Goal: Information Seeking & Learning: Learn about a topic

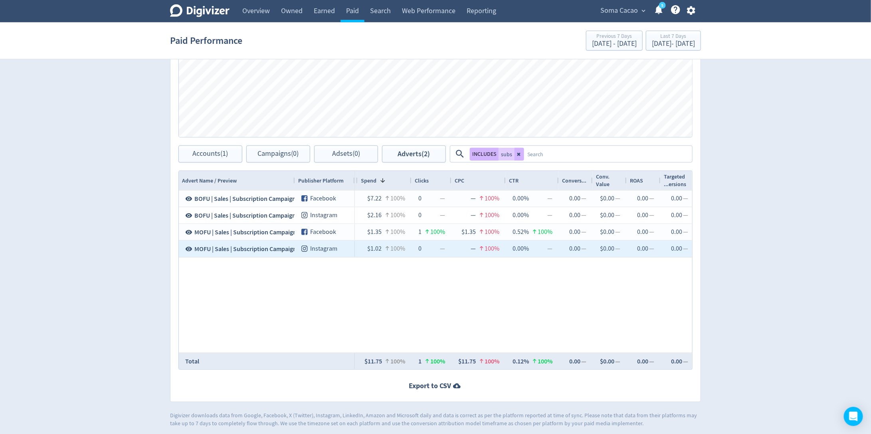
scroll to position [330, 0]
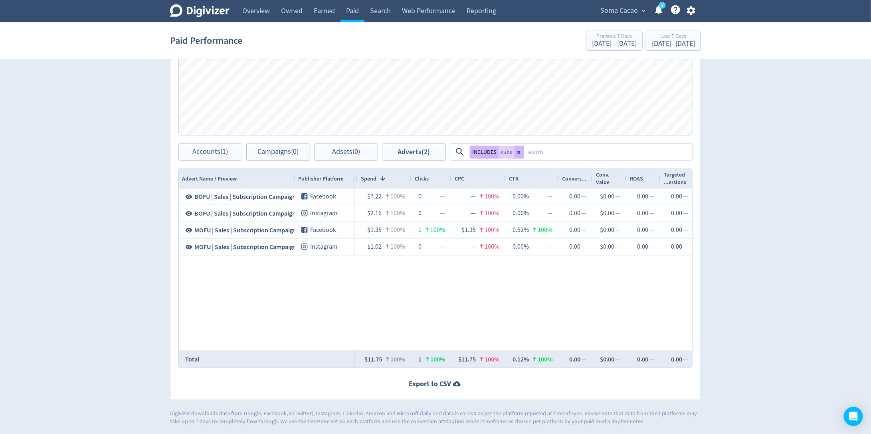
click at [521, 154] on button at bounding box center [519, 152] width 10 height 13
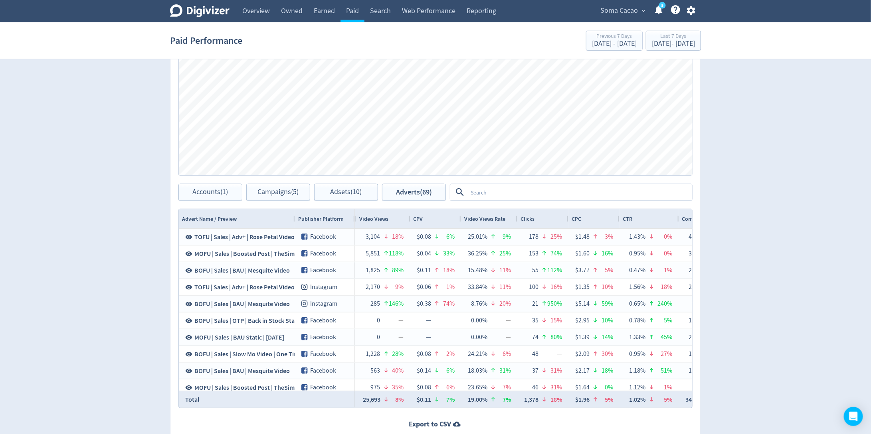
scroll to position [0, 0]
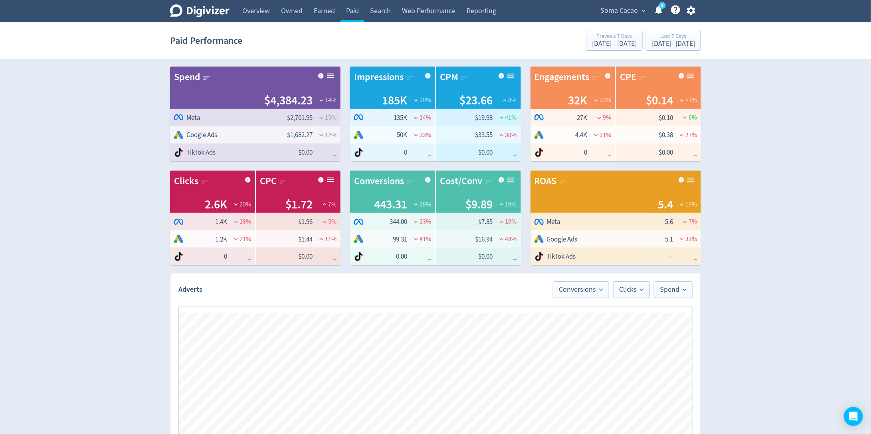
click at [631, 3] on div "Soma Cacao expand_more 5 Help Center - Searchable support on using Digivizer" at bounding box center [645, 11] width 109 height 22
click at [629, 15] on span "Soma Cacao" at bounding box center [619, 10] width 38 height 13
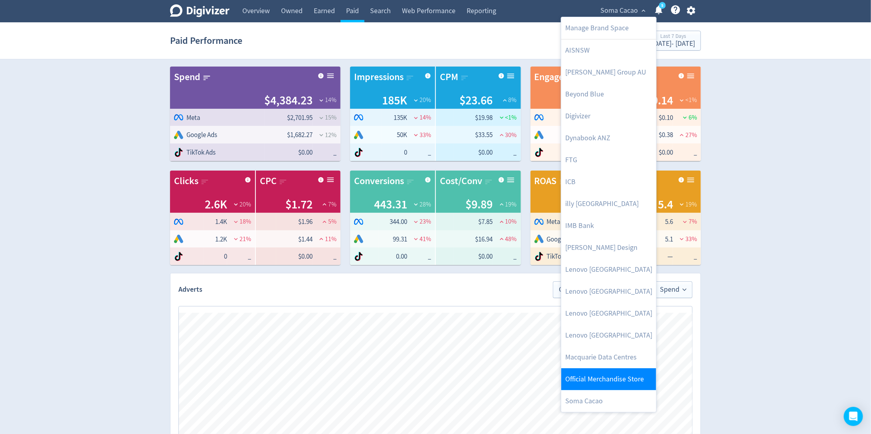
click at [585, 379] on link "Official Merchandise Store" at bounding box center [608, 380] width 95 height 22
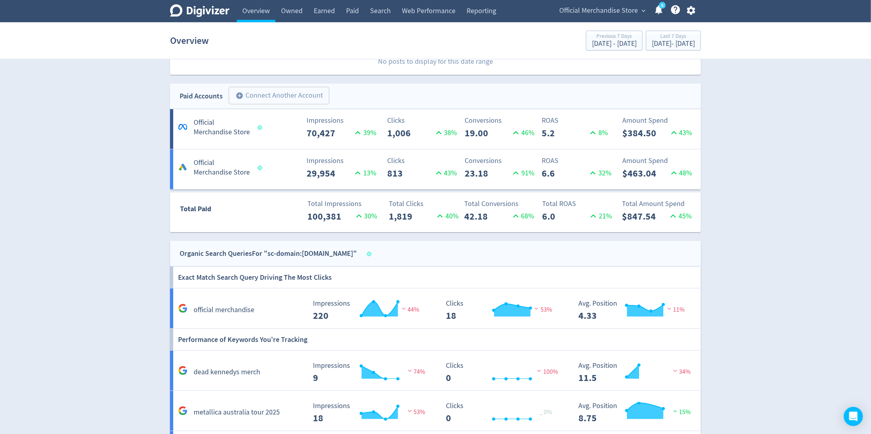
scroll to position [406, 0]
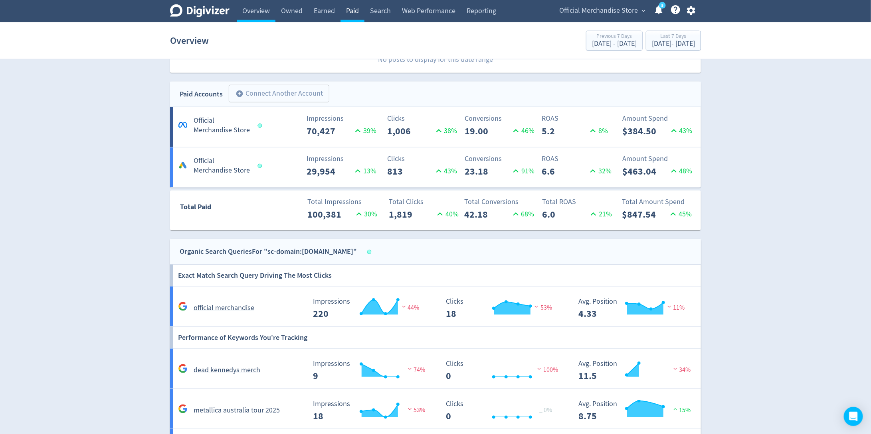
click at [359, 15] on link "Paid" at bounding box center [352, 11] width 24 height 22
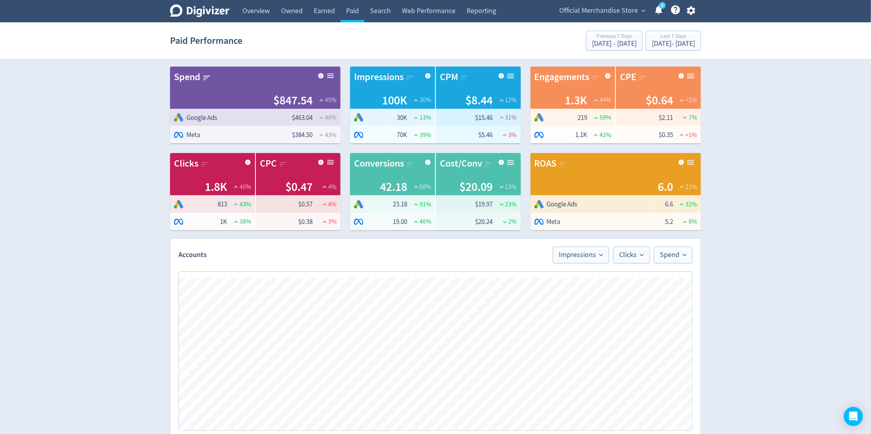
scroll to position [296, 0]
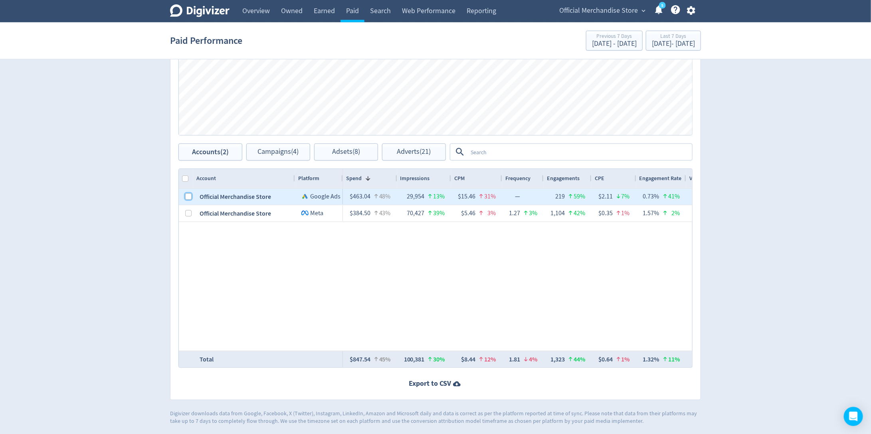
click at [188, 195] on input "Press Space to toggle row selection (unchecked)" at bounding box center [188, 196] width 6 height 6
checkbox input "true"
click at [258, 153] on span "Campaigns (2)" at bounding box center [278, 152] width 41 height 8
checkbox input "false"
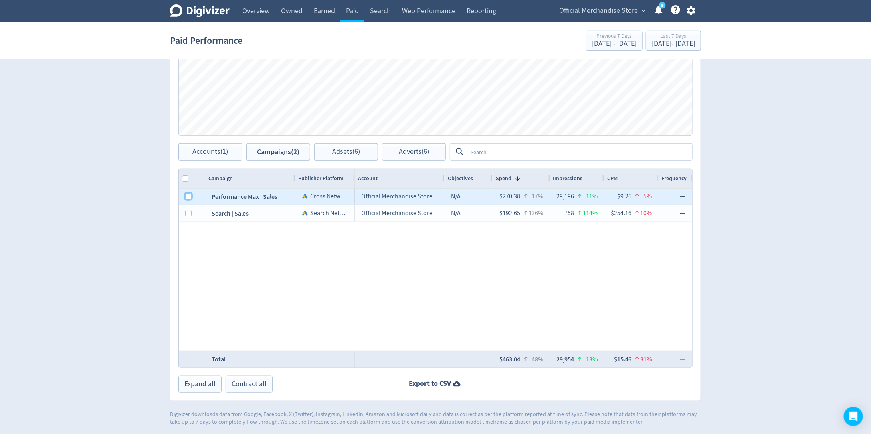
click at [189, 194] on input "Press Space to toggle row selection (unchecked)" at bounding box center [188, 196] width 6 height 6
checkbox input "true"
checkbox input "false"
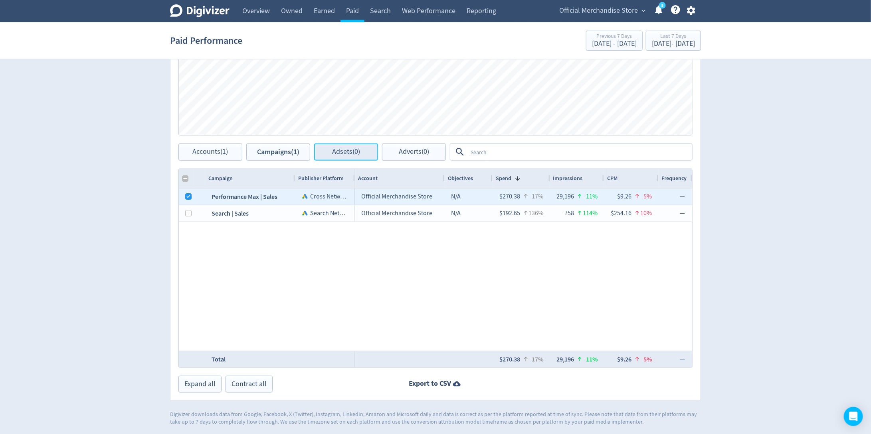
click at [339, 156] on button "Adsets (0)" at bounding box center [346, 152] width 64 height 17
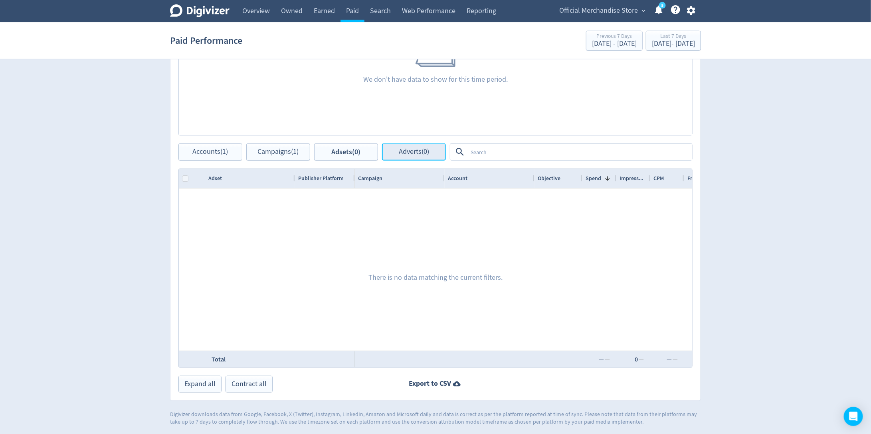
click at [399, 150] on span "Adverts (0)" at bounding box center [414, 152] width 30 height 8
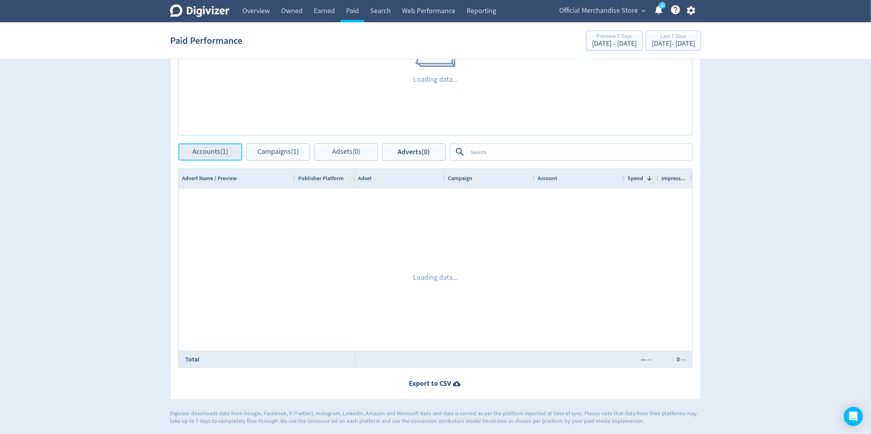
click at [209, 152] on span "Accounts (1)" at bounding box center [211, 152] width 36 height 8
checkbox input "false"
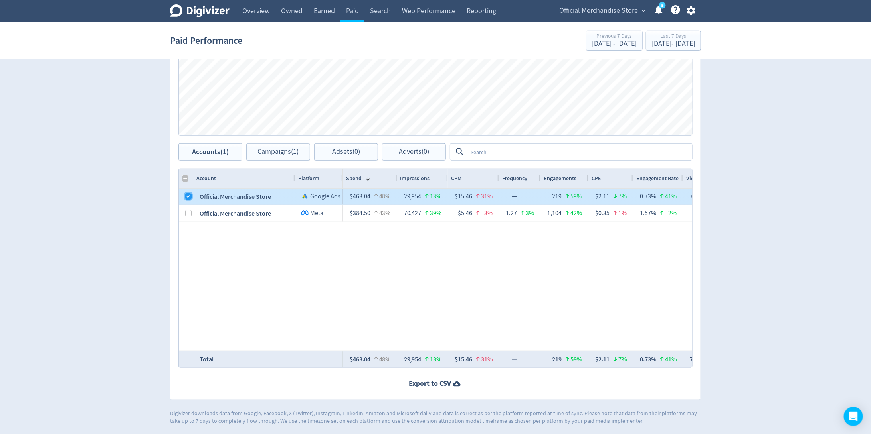
click at [189, 198] on input "Press Space to toggle row selection (checked)" at bounding box center [188, 196] width 6 height 6
checkbox input "false"
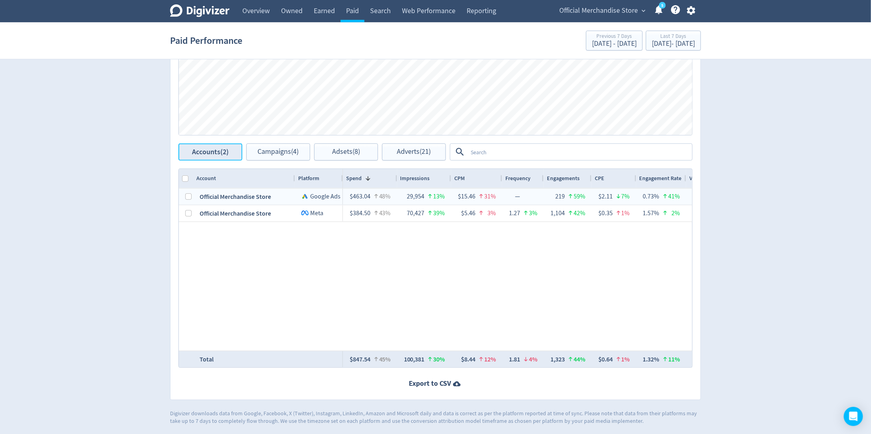
click at [197, 148] on span "Accounts (2)" at bounding box center [210, 152] width 37 height 8
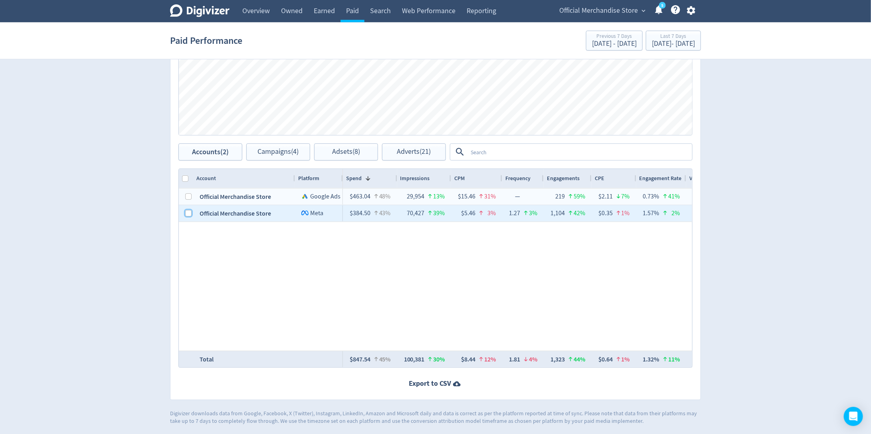
click at [188, 212] on input "Press Space to toggle row selection (unchecked)" at bounding box center [188, 213] width 6 height 6
checkbox input "true"
checkbox input "false"
click at [286, 154] on span "Campaigns (2)" at bounding box center [278, 152] width 41 height 8
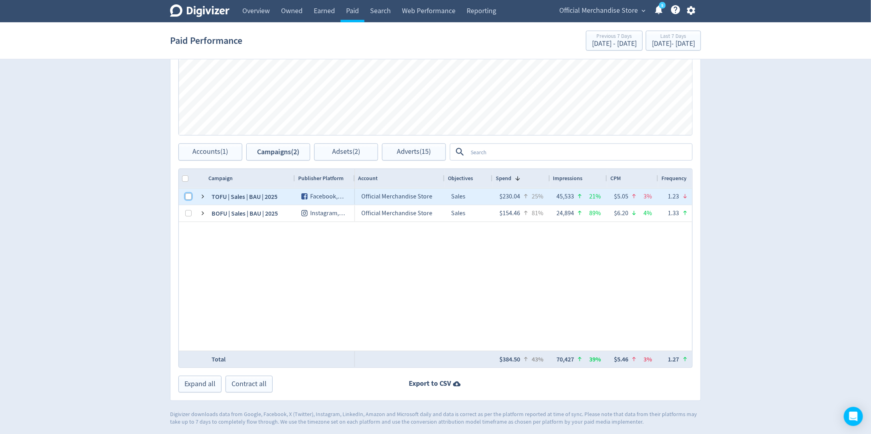
click at [188, 193] on input "Press Space to toggle row selection (unchecked)" at bounding box center [188, 196] width 6 height 6
checkbox input "true"
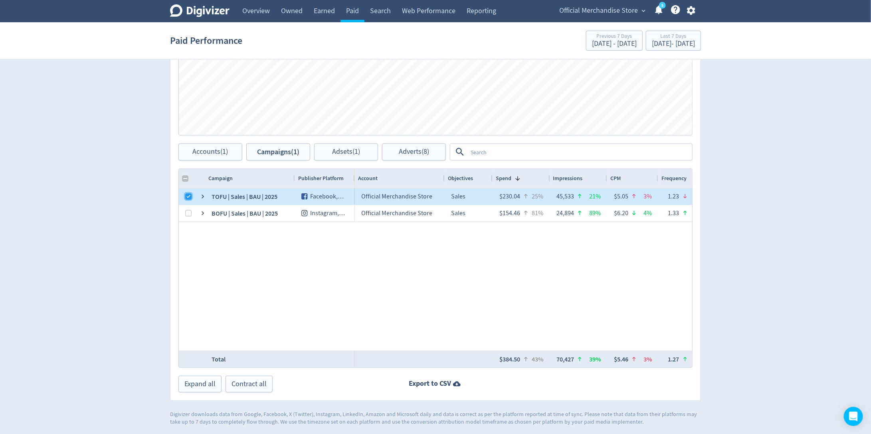
checkbox input "false"
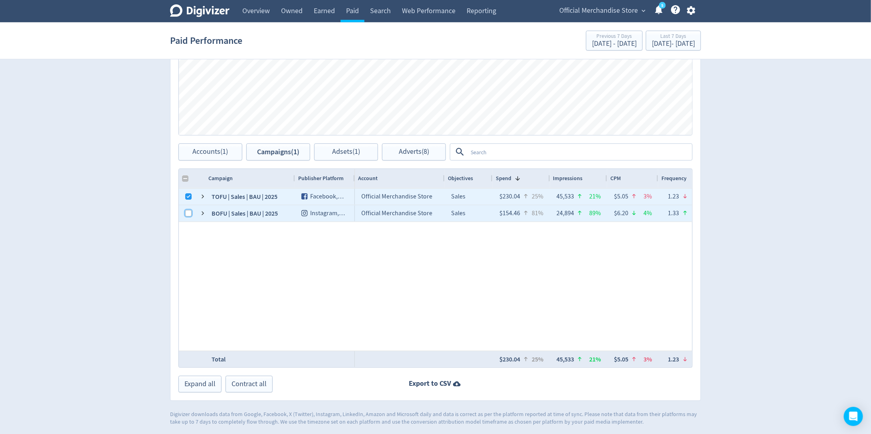
click at [188, 213] on input "Press Space to toggle row selection (unchecked)" at bounding box center [188, 213] width 6 height 6
checkbox input "true"
click at [398, 153] on span "Adverts (15)" at bounding box center [414, 152] width 34 height 8
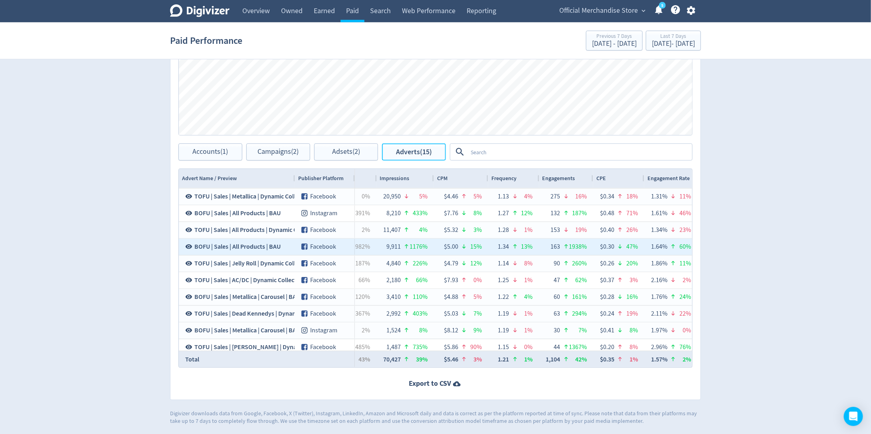
scroll to position [0, 309]
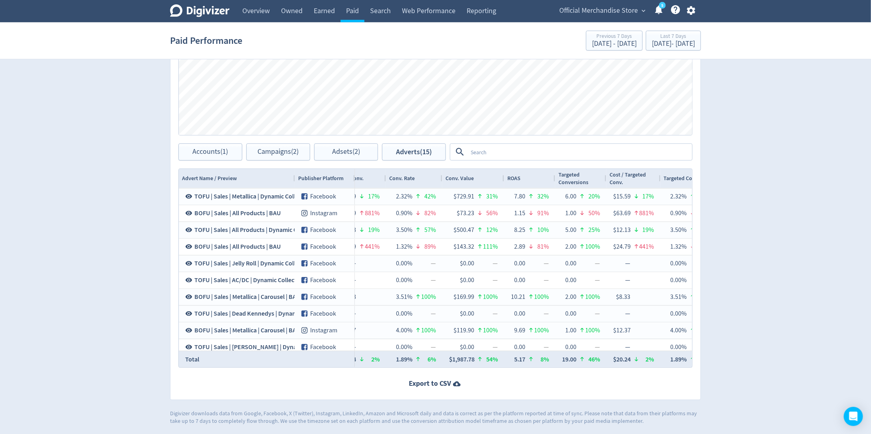
click at [542, 183] on div "ROAS" at bounding box center [529, 178] width 45 height 15
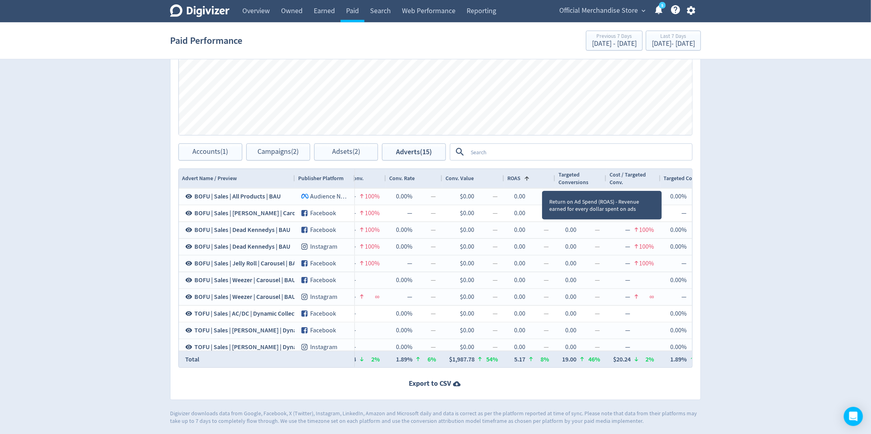
click at [542, 183] on div "ROAS 1" at bounding box center [529, 178] width 45 height 15
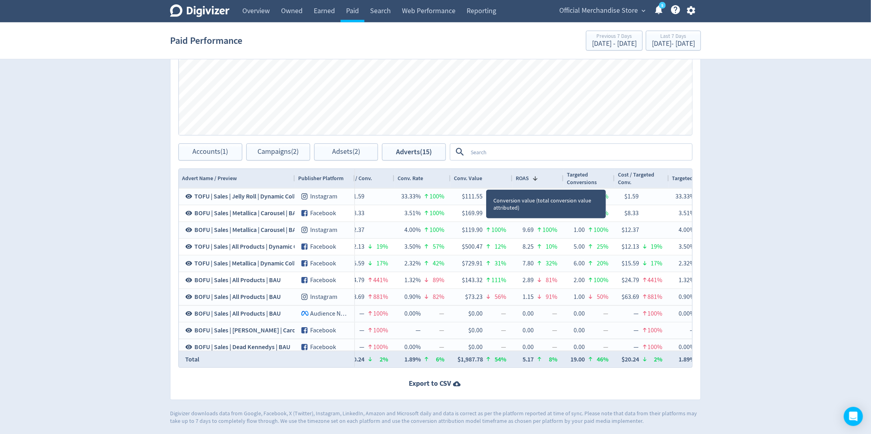
click at [489, 182] on div "Conv. Value" at bounding box center [482, 178] width 56 height 15
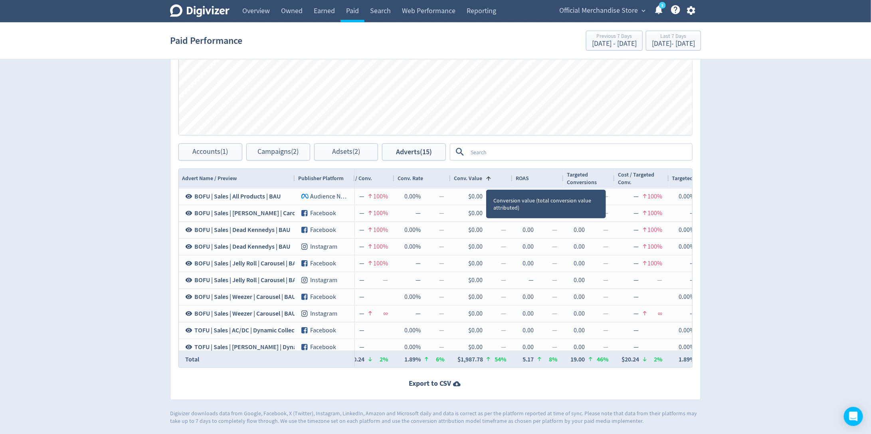
click at [489, 182] on div "Conv. Value 1" at bounding box center [482, 178] width 56 height 15
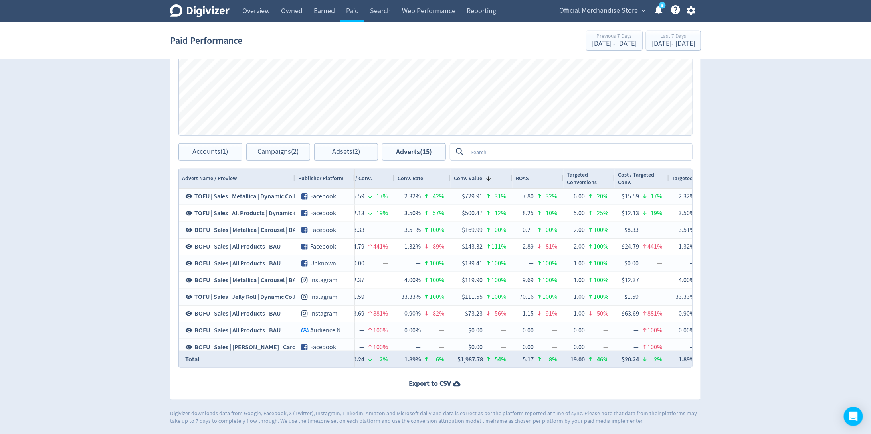
click at [754, 170] on div "Digivizer Logo [PERSON_NAME] Logo Overview Owned Earned Paid Search Web Perform…" at bounding box center [435, 64] width 871 height 721
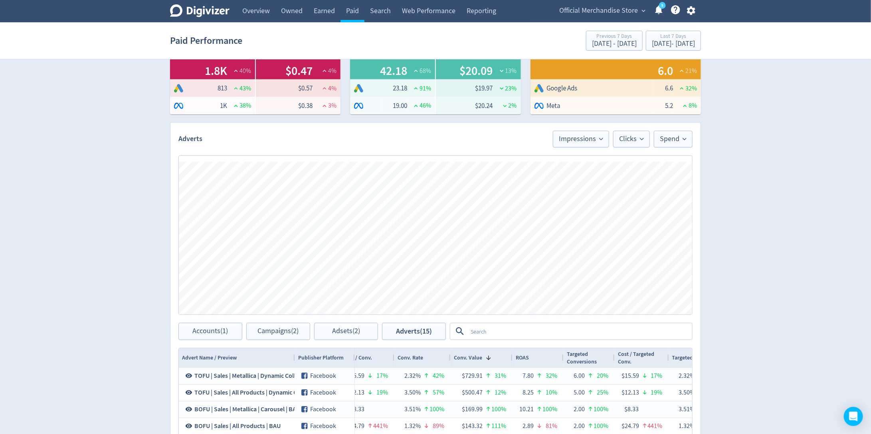
scroll to position [108, 0]
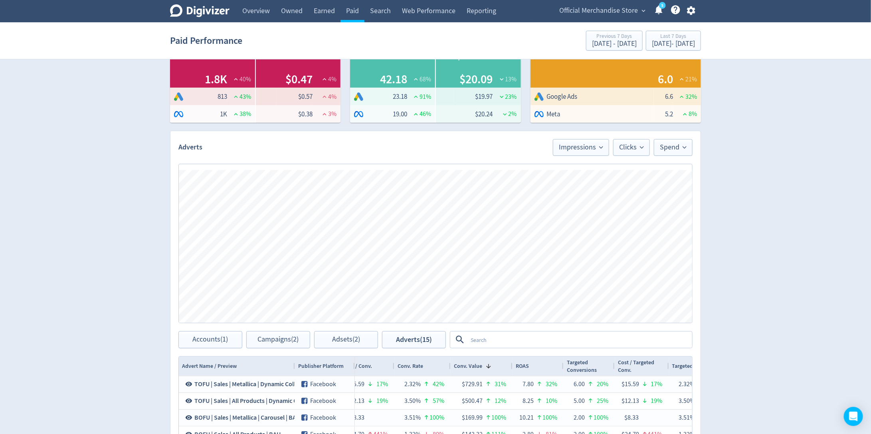
click at [495, 344] on textarea at bounding box center [579, 340] width 224 height 15
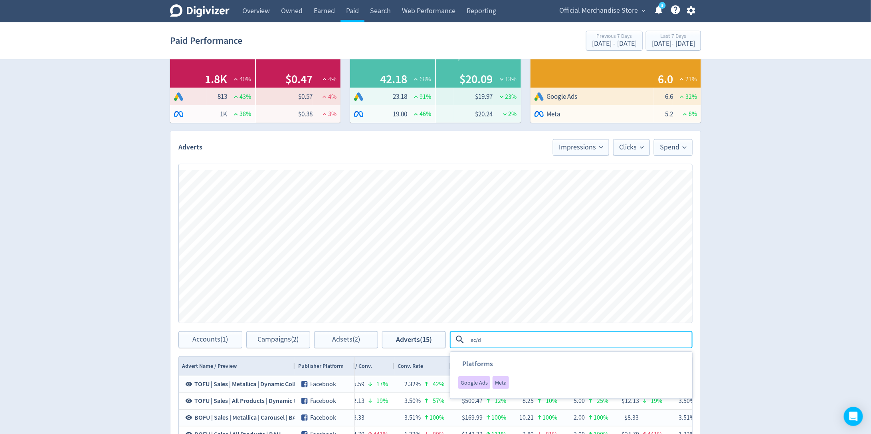
type textarea "ac/dc"
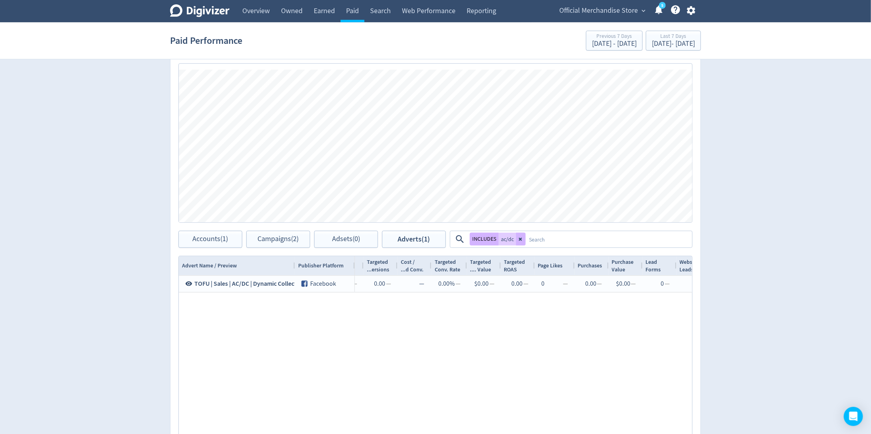
scroll to position [296, 0]
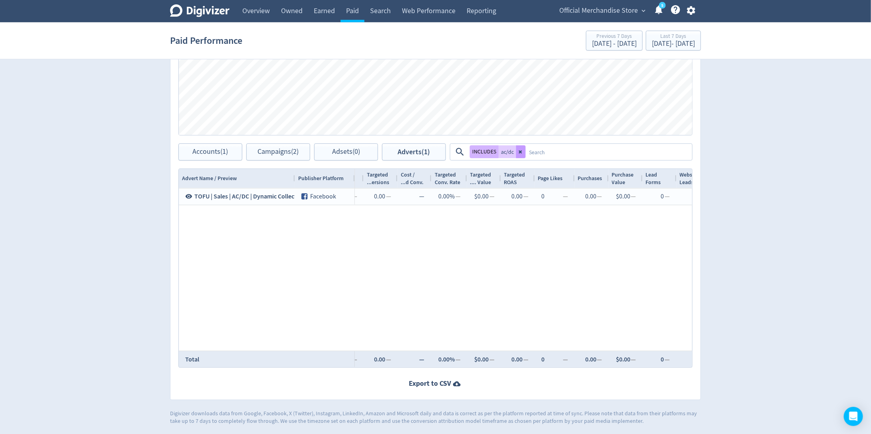
click at [523, 150] on button at bounding box center [521, 152] width 10 height 13
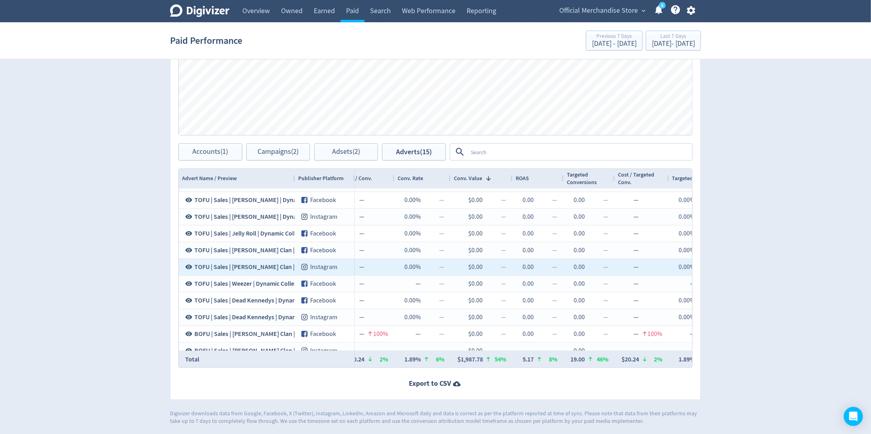
scroll to position [246, 0]
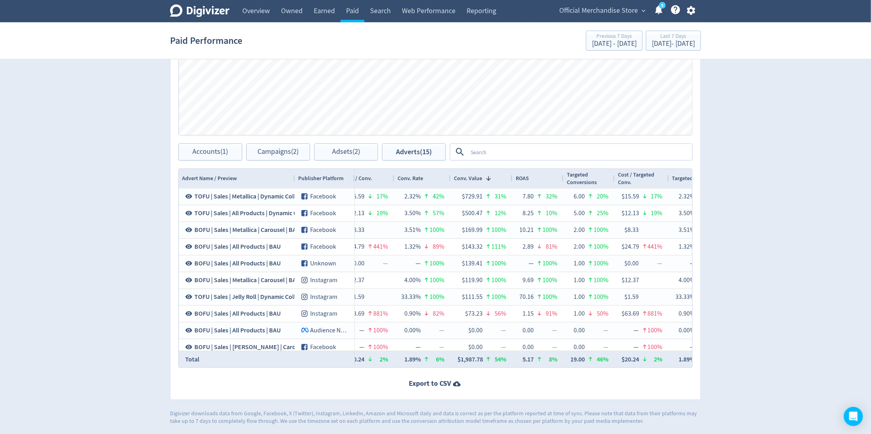
click at [497, 159] on div at bounding box center [571, 152] width 241 height 16
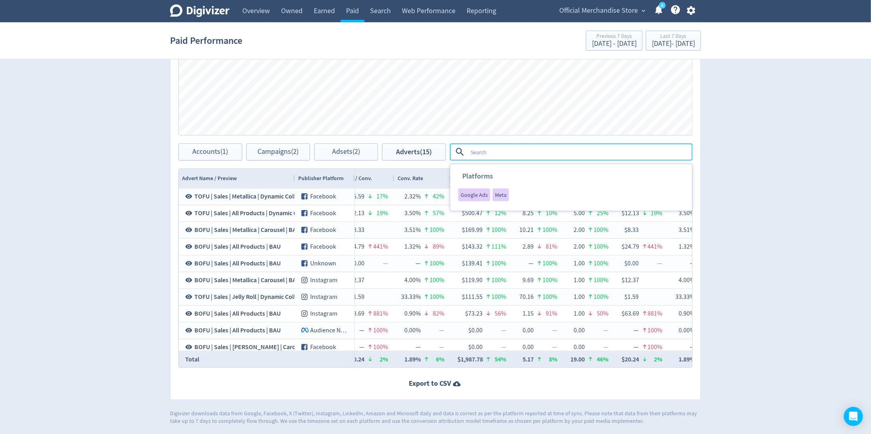
click at [488, 152] on textarea at bounding box center [579, 152] width 224 height 15
type textarea "AC/DC"
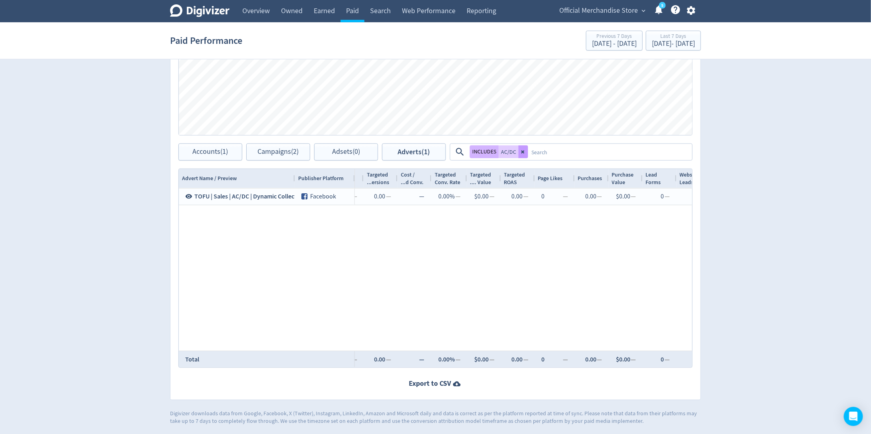
click at [523, 155] on button at bounding box center [523, 152] width 10 height 13
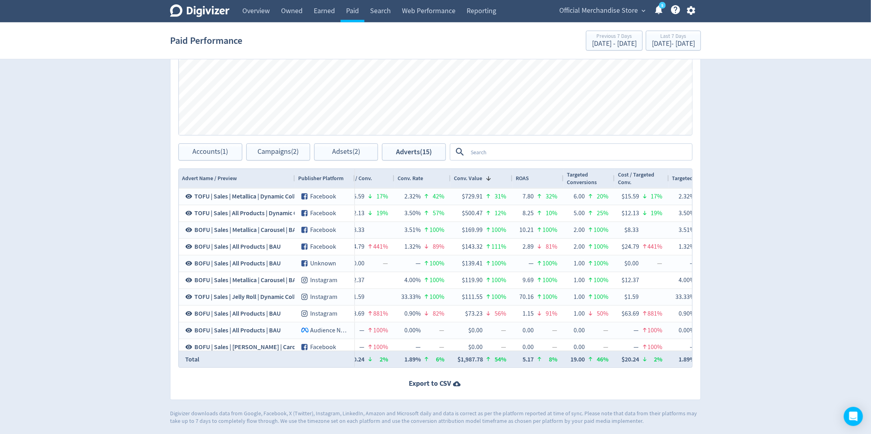
click at [342, 160] on div "Adverts Impressions Clicks Spend Spend Clicks Impressions Press Space or Enter …" at bounding box center [435, 172] width 531 height 458
click at [338, 155] on span "Adsets (2)" at bounding box center [346, 152] width 28 height 8
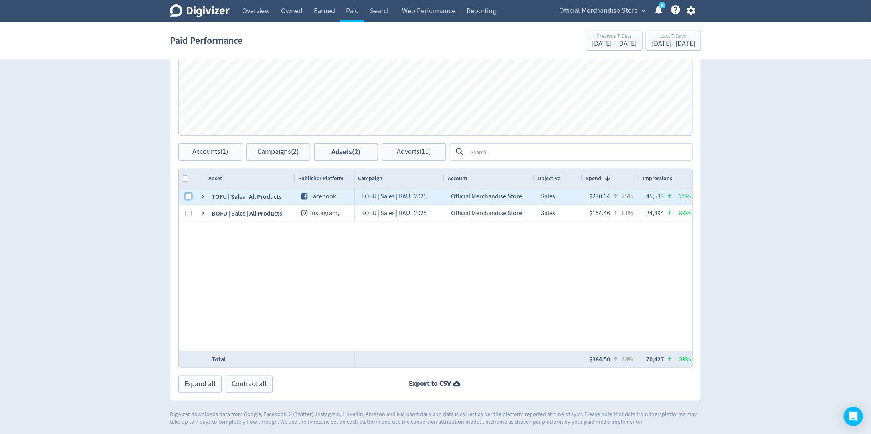
click at [185, 195] on input "Press Space to toggle row selection (unchecked)" at bounding box center [188, 196] width 6 height 6
checkbox input "true"
checkbox input "false"
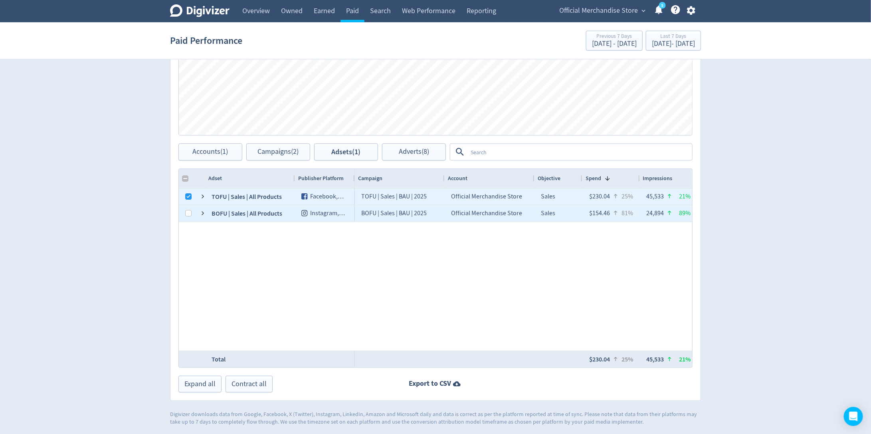
click at [188, 206] on div at bounding box center [188, 214] width 6 height 16
click at [190, 215] on input "Press Space to toggle row selection (unchecked)" at bounding box center [188, 213] width 6 height 6
checkbox input "true"
click at [419, 154] on span "Adverts (15)" at bounding box center [414, 152] width 34 height 8
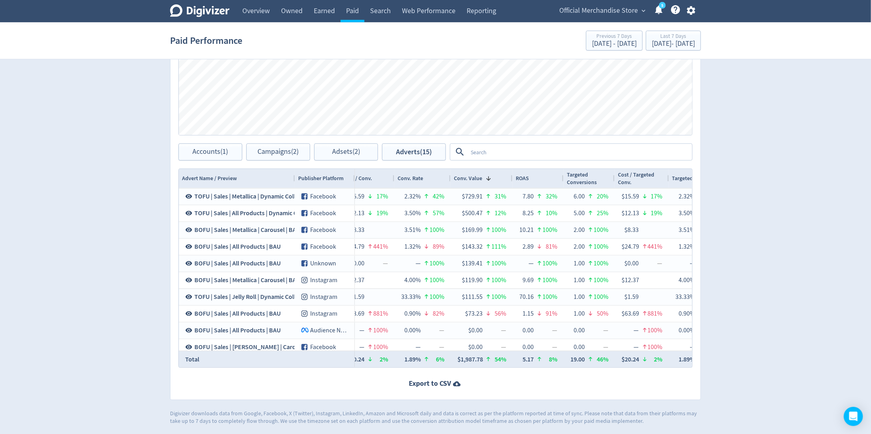
click at [515, 147] on textarea at bounding box center [579, 152] width 224 height 15
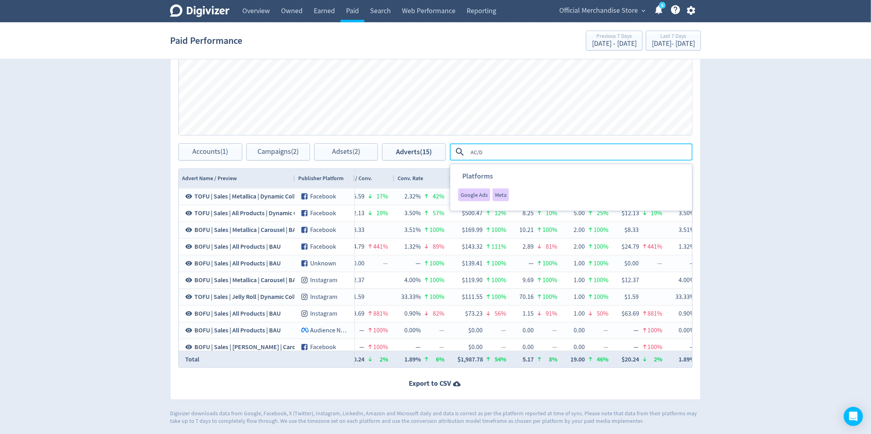
type textarea "AC/DC"
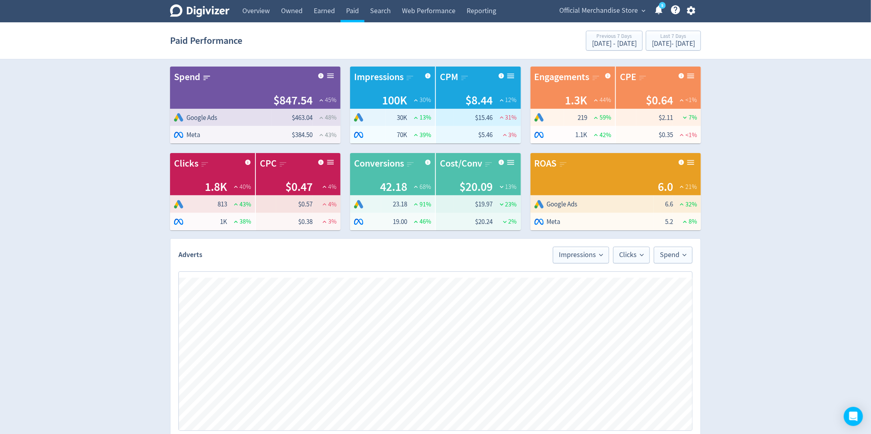
scroll to position [132, 0]
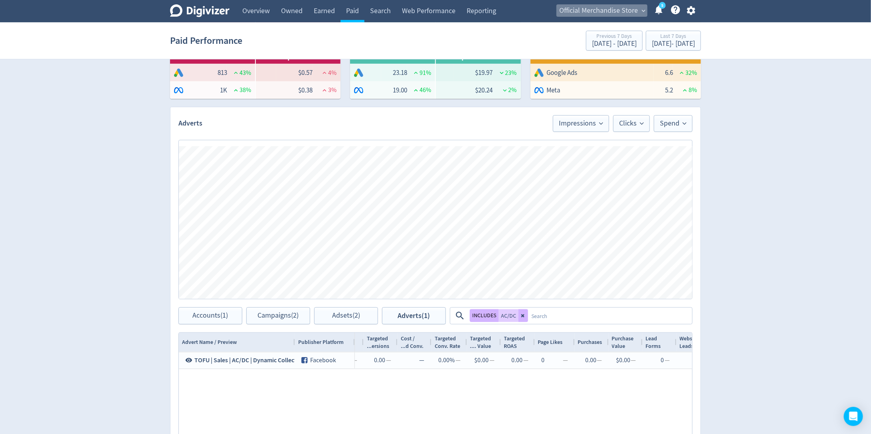
click at [607, 14] on span "Official Merchandise Store" at bounding box center [598, 10] width 79 height 13
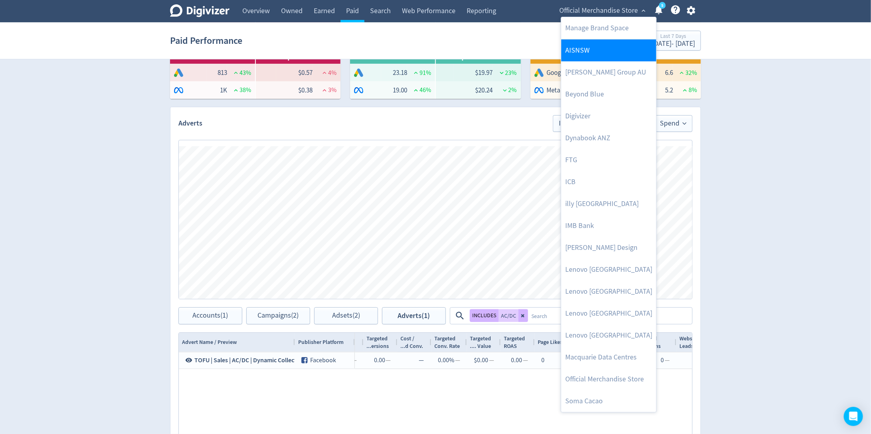
click at [581, 39] on link "AISNSW" at bounding box center [608, 50] width 95 height 22
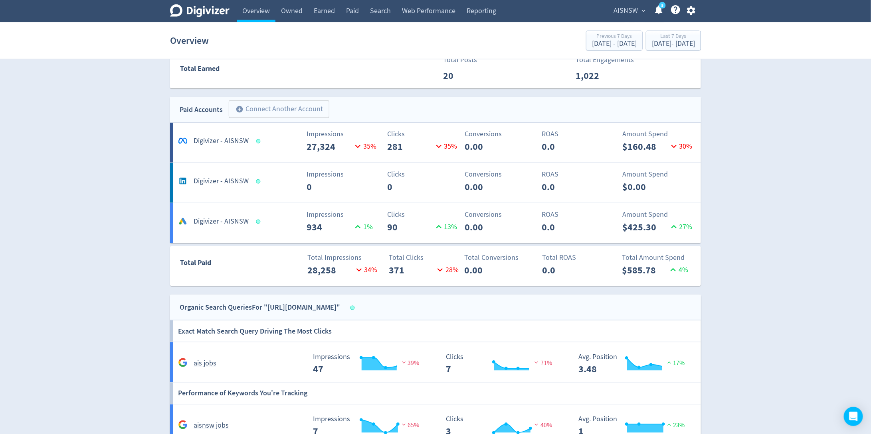
scroll to position [536, 0]
click at [423, 11] on link "Web Performance" at bounding box center [428, 11] width 65 height 22
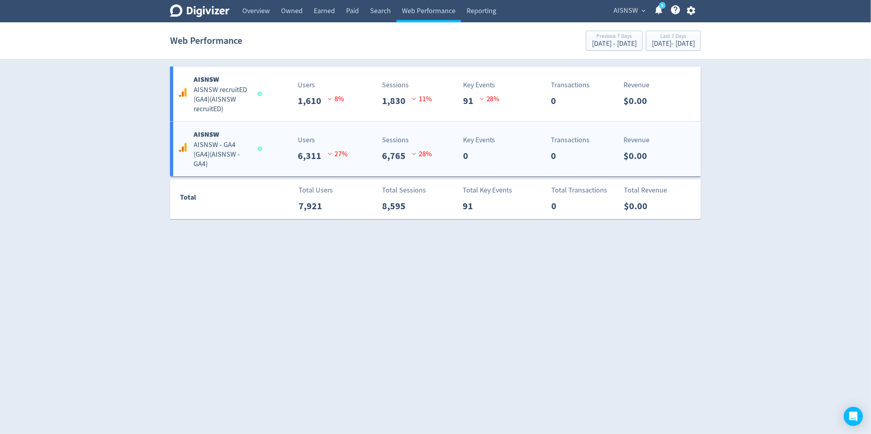
click at [246, 166] on h5 "AISNSW - GA4 (GA4) ( AISNSW - GA4 )" at bounding box center [221, 154] width 57 height 29
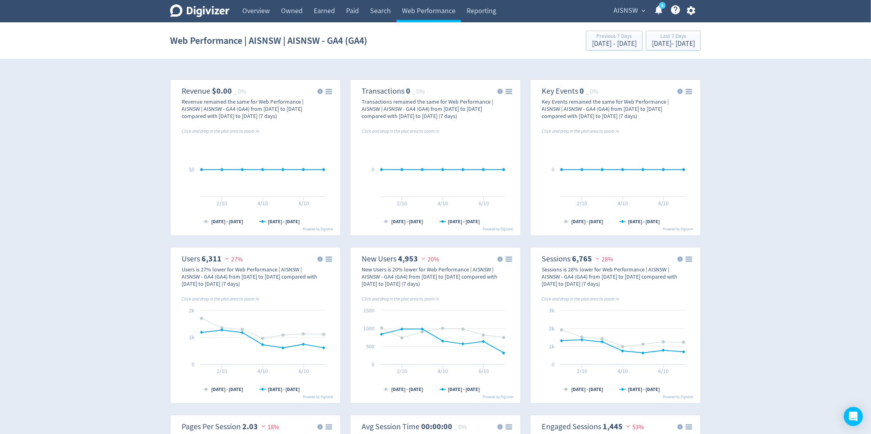
scroll to position [247, 0]
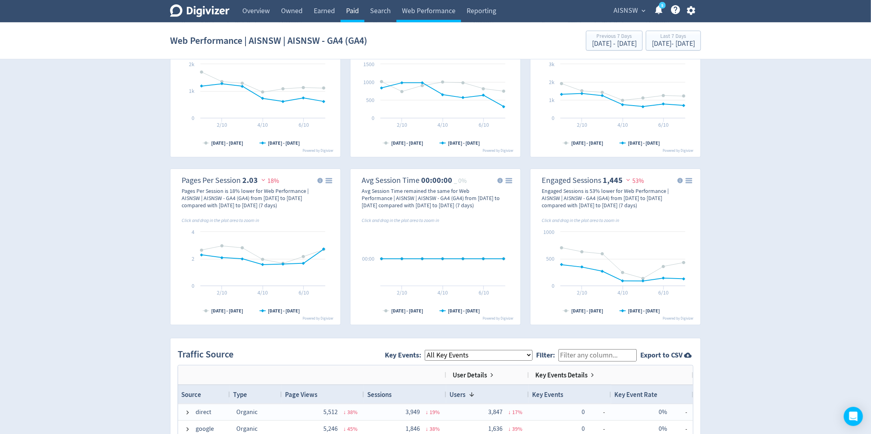
click at [342, 7] on link "Paid" at bounding box center [352, 11] width 24 height 22
